Goal: Task Accomplishment & Management: Manage account settings

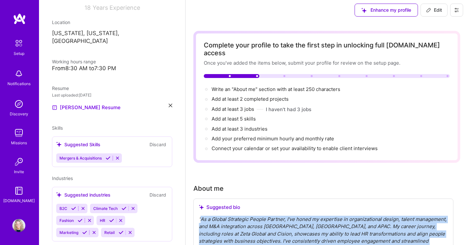
scroll to position [4, 0]
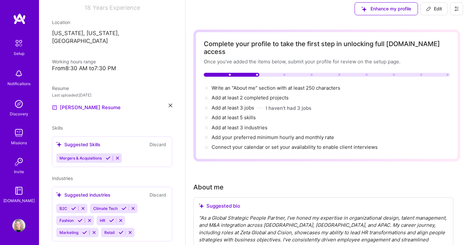
click at [143, 136] on div "Suggested Skills Discard Mergers & Acquisitions" at bounding box center [112, 151] width 120 height 31
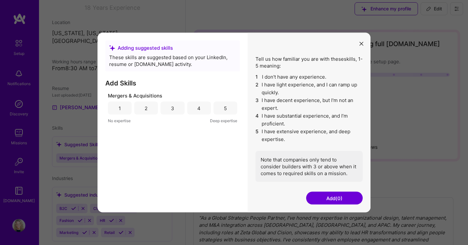
click at [363, 42] on icon "modal" at bounding box center [361, 44] width 4 height 4
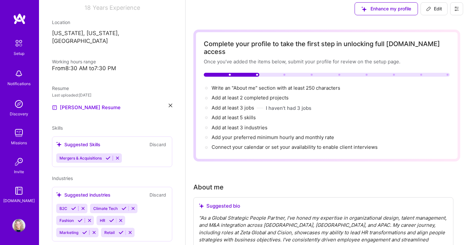
click at [90, 141] on div "Suggested Skills" at bounding box center [78, 144] width 44 height 7
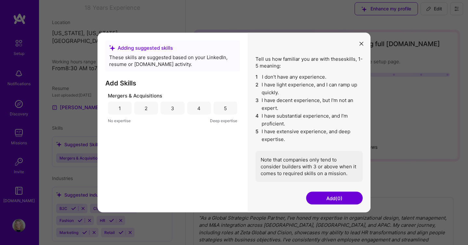
click at [324, 192] on button "Add (0)" at bounding box center [334, 198] width 57 height 13
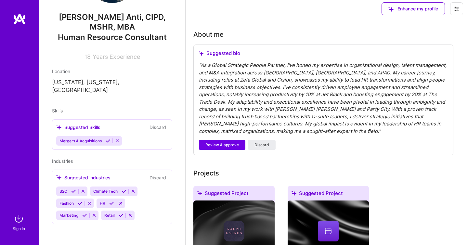
scroll to position [45, 0]
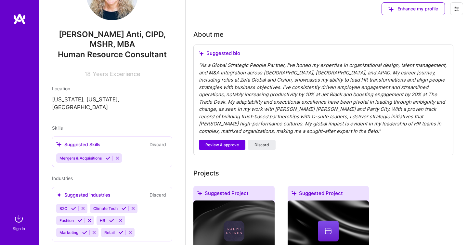
click at [323, 201] on img at bounding box center [328, 231] width 81 height 61
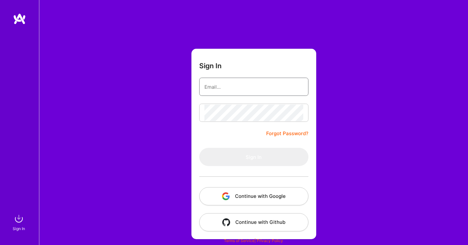
click at [217, 86] on input "email" at bounding box center [253, 87] width 99 height 17
